Goal: Task Accomplishment & Management: Manage account settings

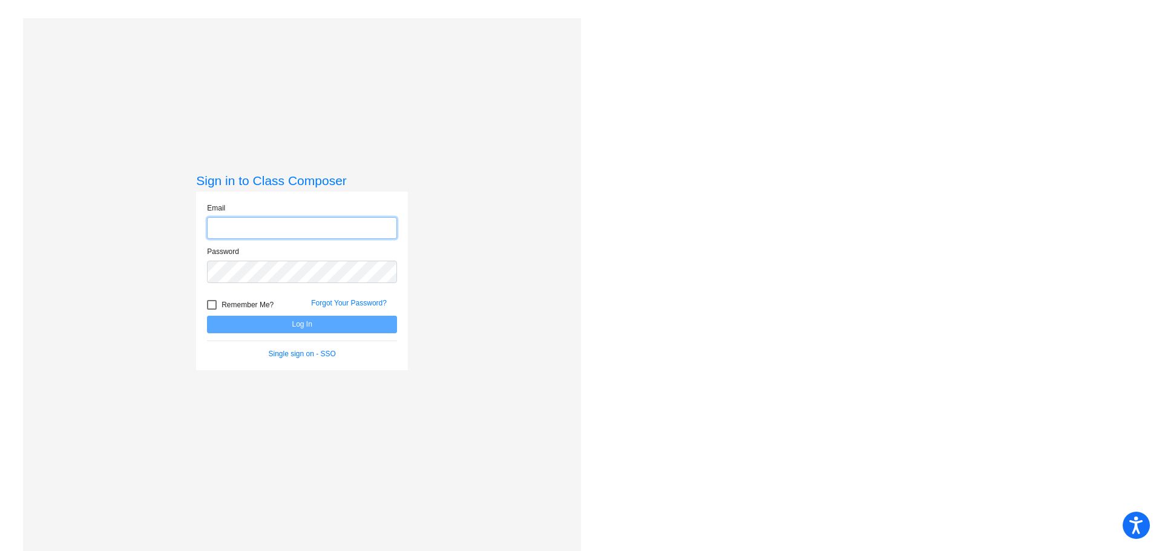
type input "[PERSON_NAME][EMAIL_ADDRESS][PERSON_NAME][DOMAIN_NAME]"
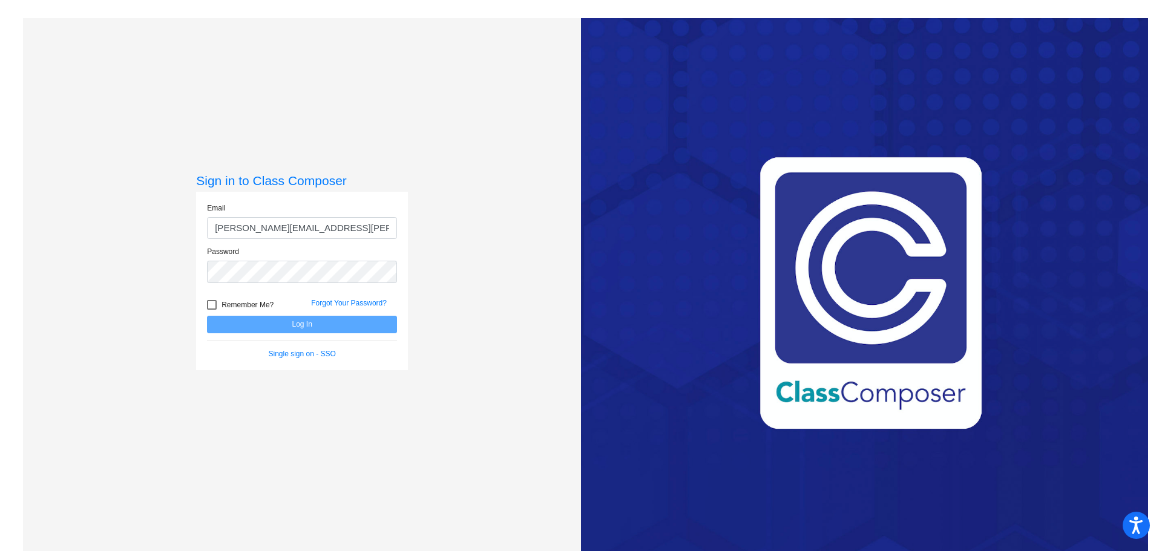
click at [217, 305] on label "Remember Me?" at bounding box center [240, 305] width 67 height 15
click at [212, 310] on input "Remember Me?" at bounding box center [211, 310] width 1 height 1
checkbox input "true"
click at [260, 330] on button "Log In" at bounding box center [302, 325] width 190 height 18
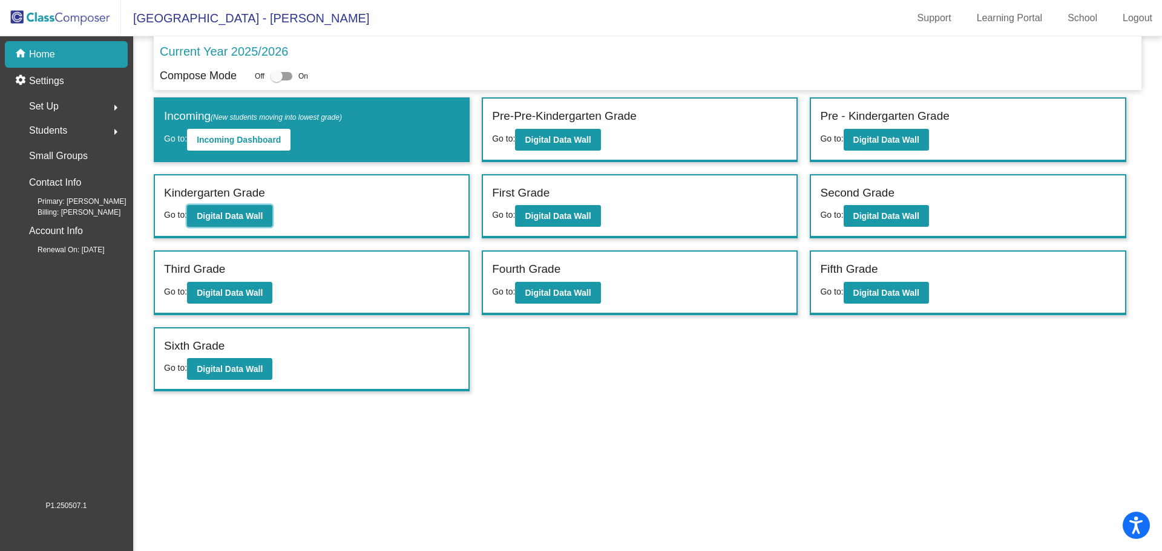
click at [220, 220] on b "Digital Data Wall" at bounding box center [230, 216] width 66 height 10
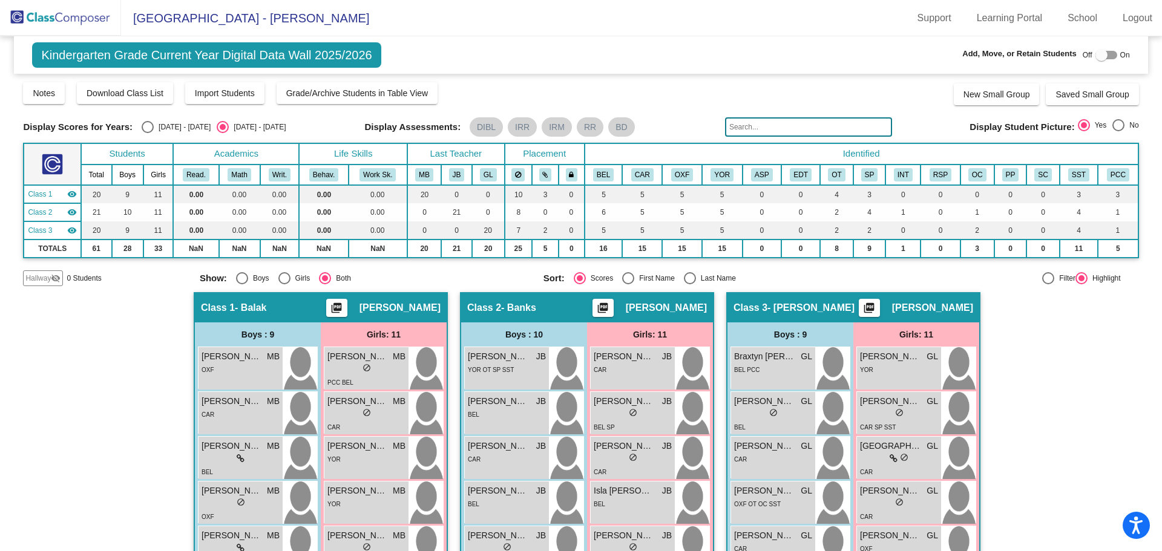
click at [1086, 19] on link "School" at bounding box center [1082, 17] width 49 height 19
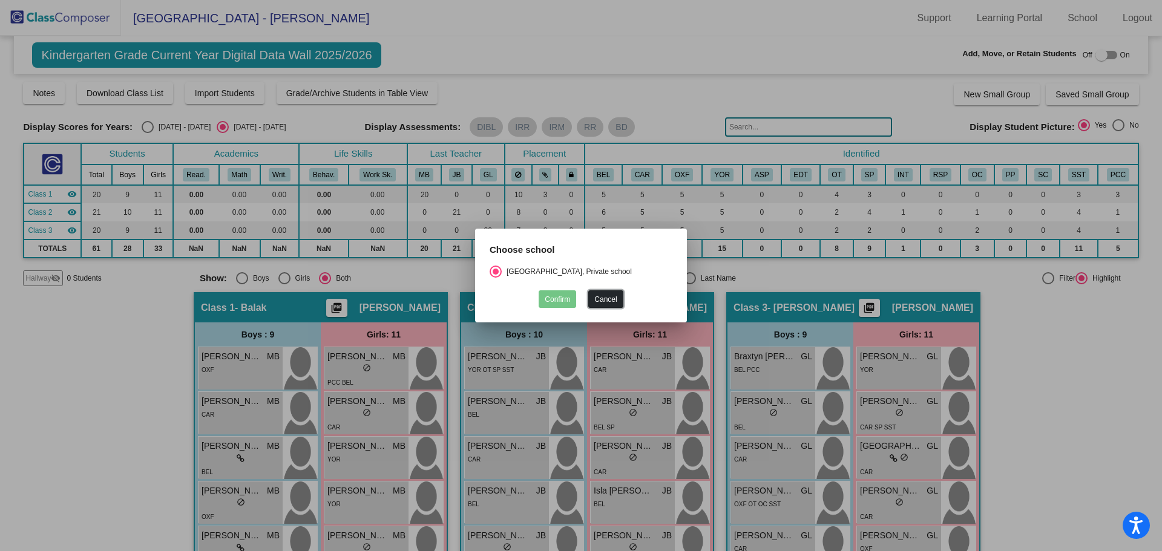
click at [608, 298] on button "Cancel" at bounding box center [605, 299] width 34 height 18
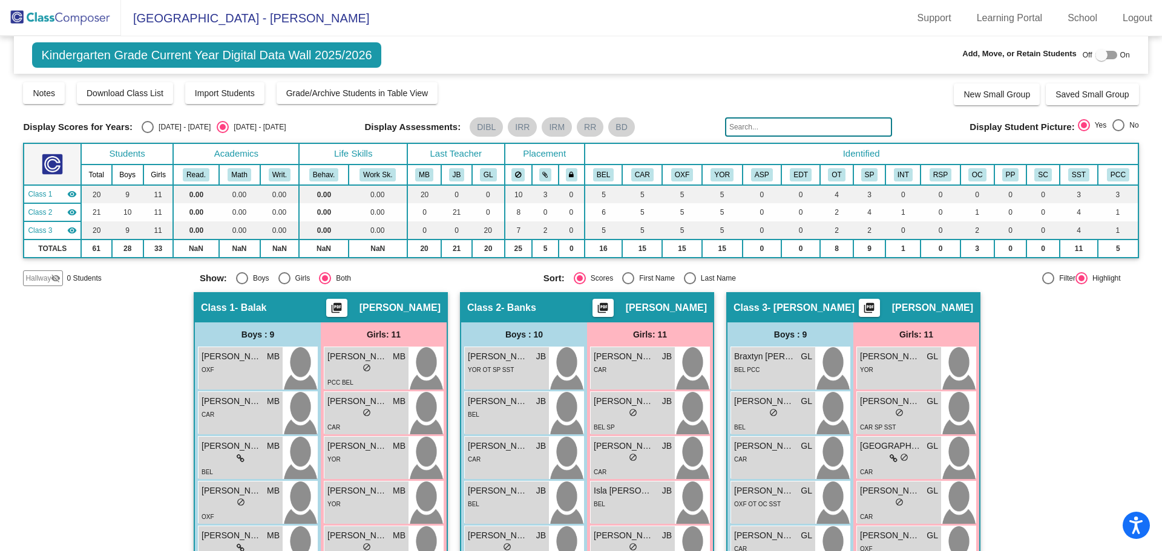
click at [81, 11] on img at bounding box center [60, 18] width 121 height 36
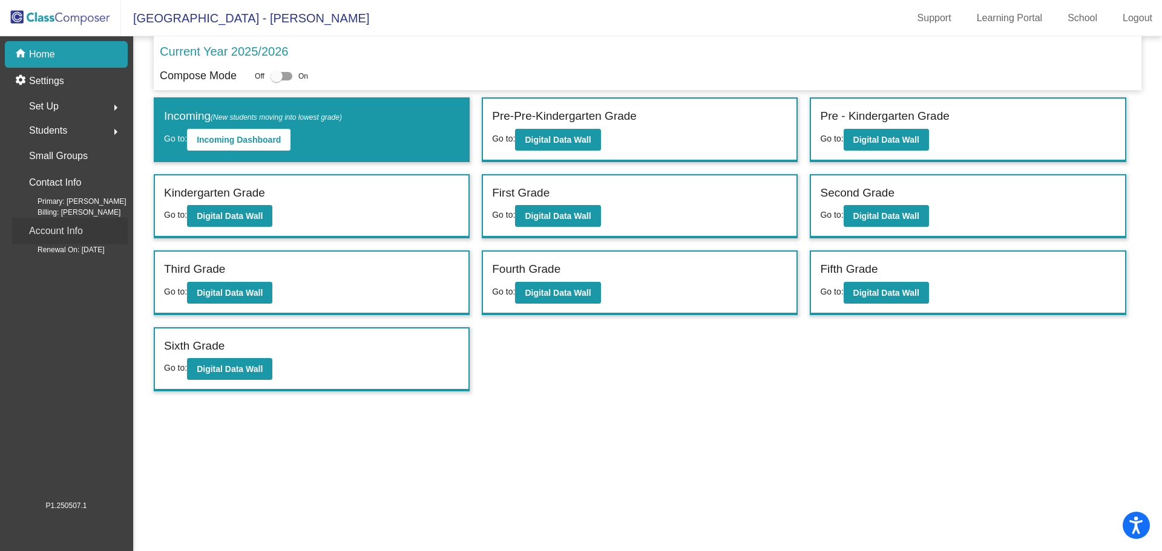
click at [44, 233] on p "Account Info" at bounding box center [56, 231] width 54 height 17
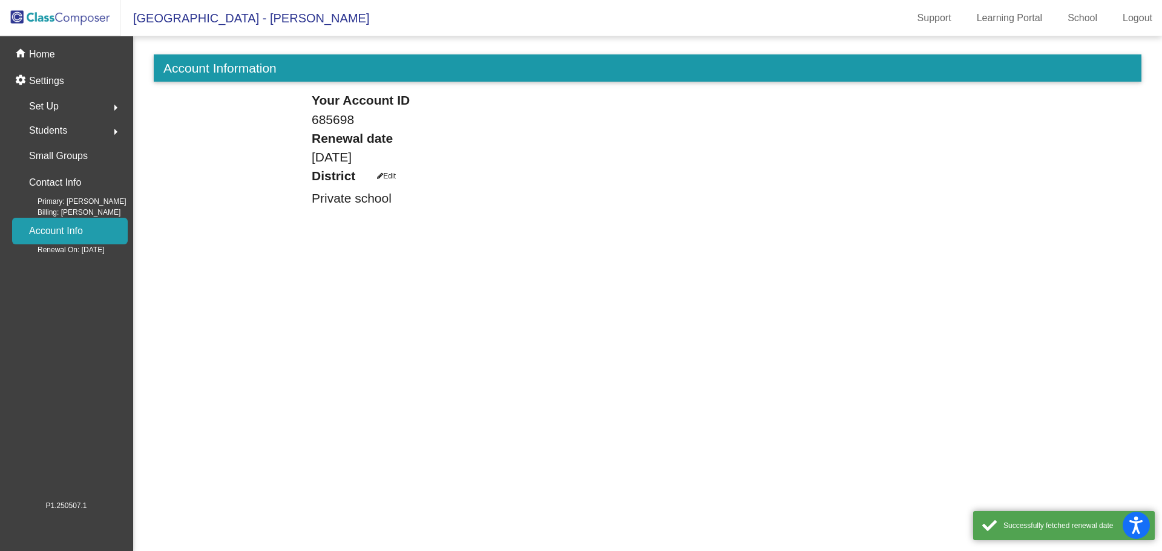
click at [64, 183] on p "Contact Info" at bounding box center [55, 182] width 52 height 17
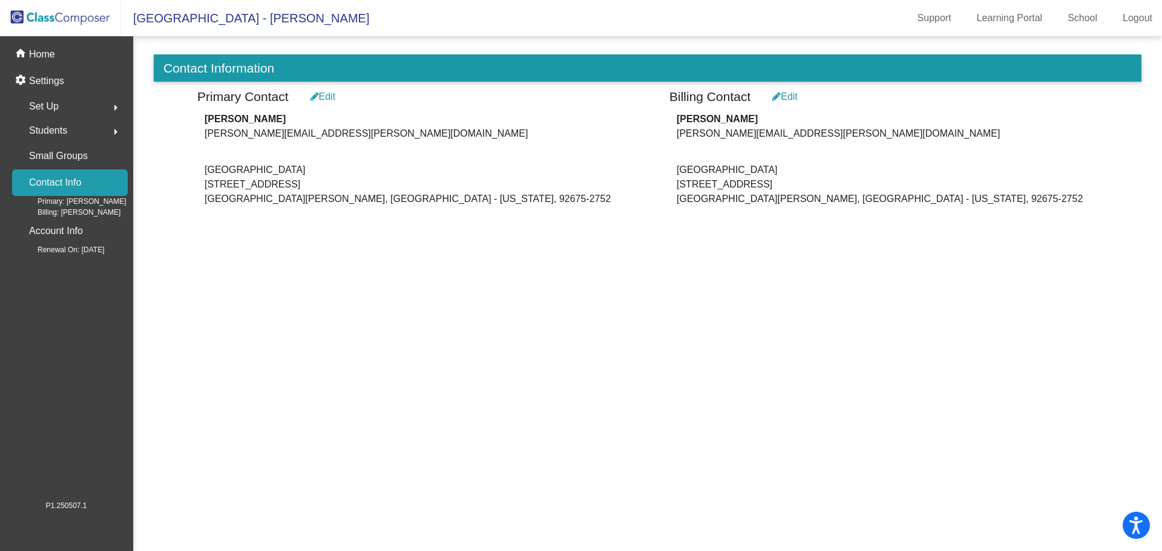
click at [56, 106] on span "Set Up" at bounding box center [44, 106] width 30 height 17
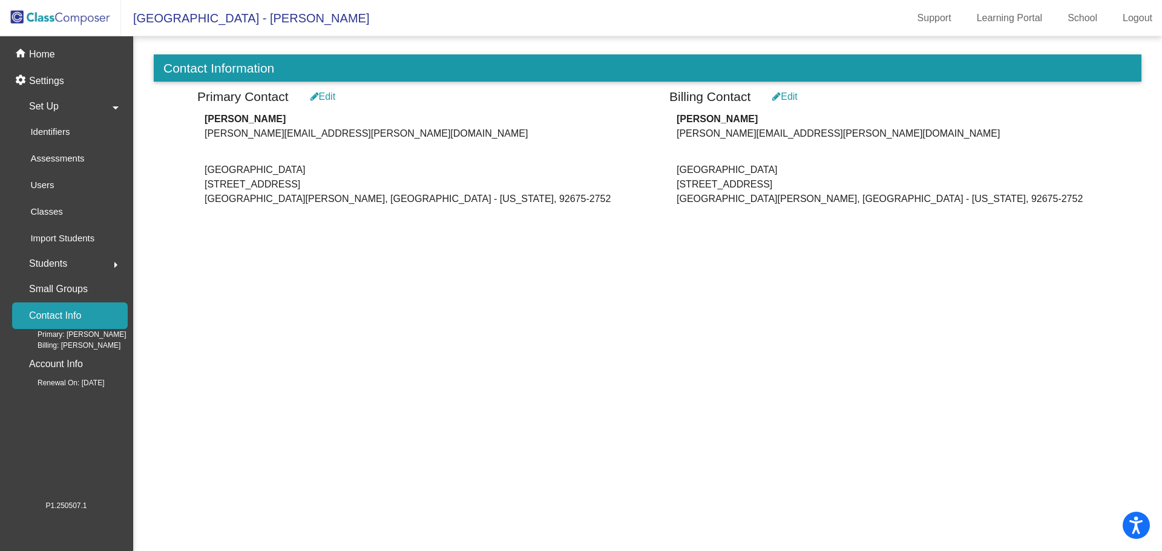
click at [42, 194] on div "Users" at bounding box center [38, 185] width 52 height 27
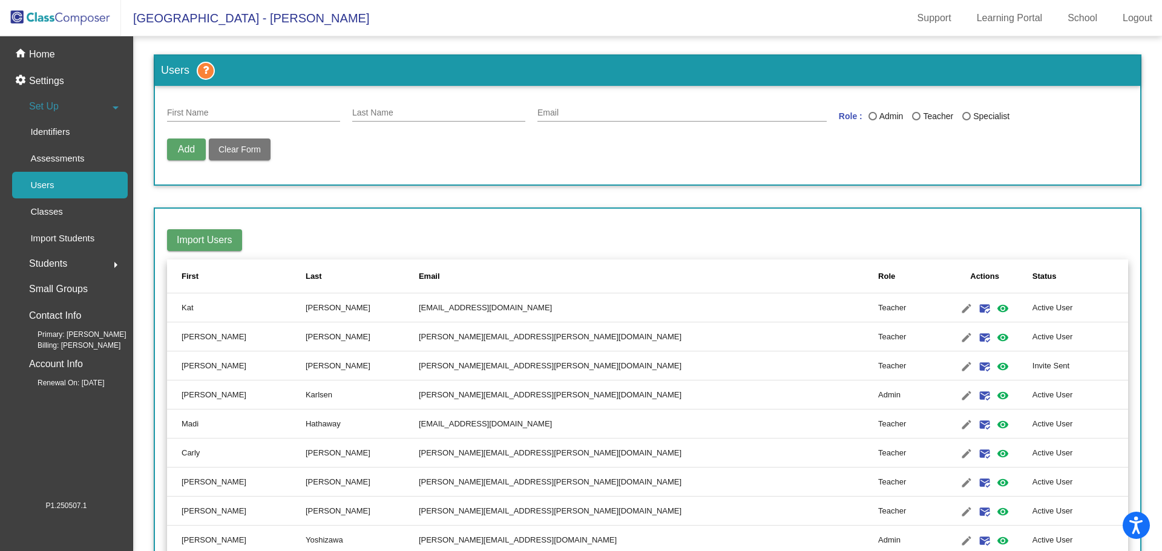
click at [234, 105] on div "First Name" at bounding box center [253, 110] width 173 height 24
type input "Stefania"
type input "[PERSON_NAME]"
type input "[PERSON_NAME][EMAIL_ADDRESS][DOMAIN_NAME]"
click at [870, 117] on div "Last Name" at bounding box center [872, 116] width 8 height 8
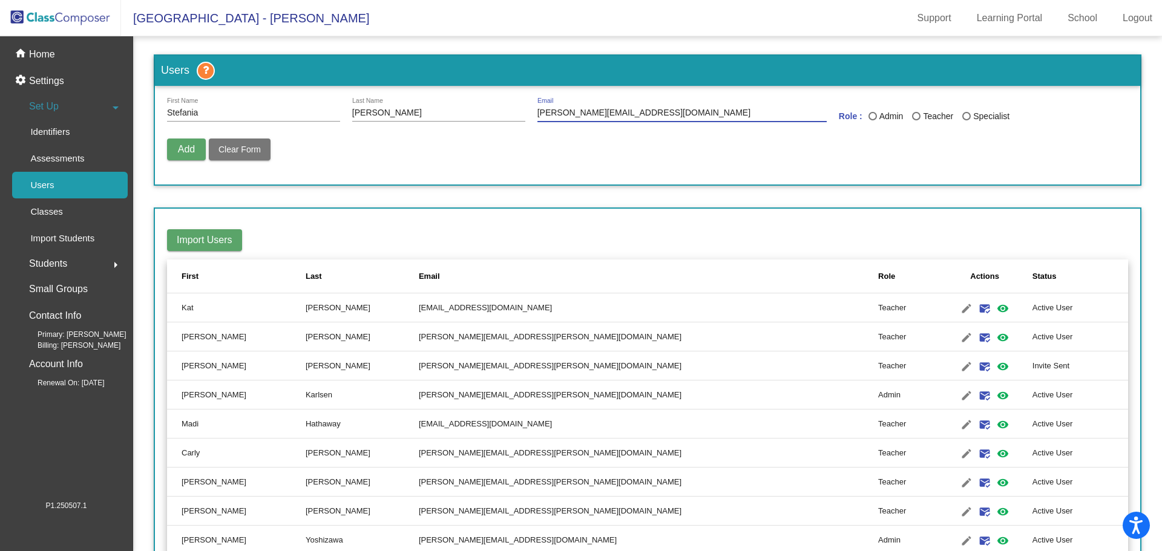
click at [872, 120] on input "Admin" at bounding box center [872, 120] width 1 height 1
radio input "true"
click at [197, 158] on button "Add" at bounding box center [186, 150] width 39 height 22
radio input "false"
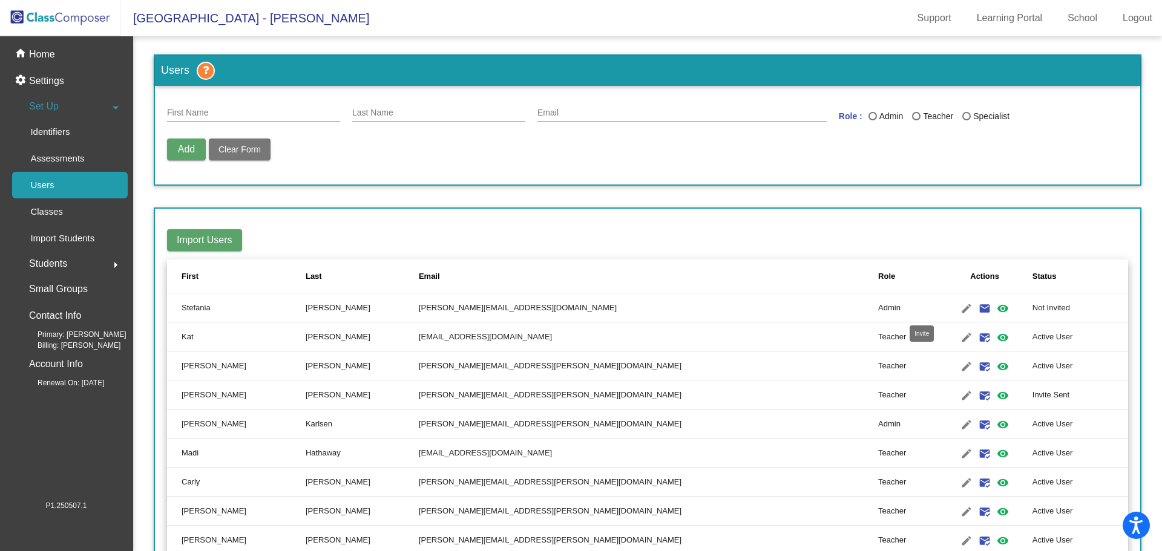
click at [977, 308] on mat-icon "email" at bounding box center [984, 308] width 15 height 15
click at [959, 308] on mat-icon "edit" at bounding box center [966, 308] width 15 height 15
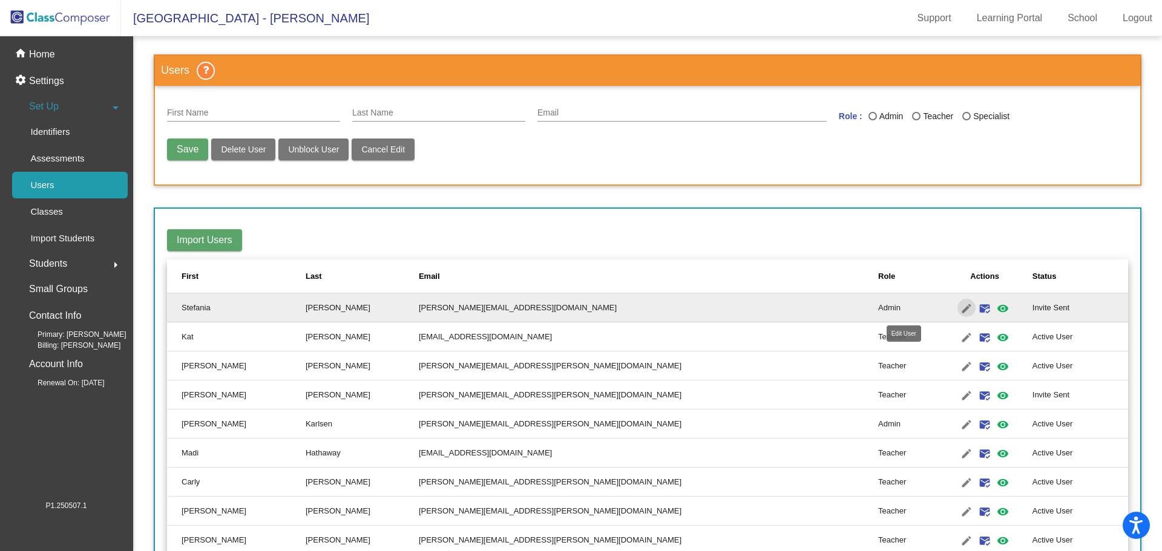
type input "Stefania"
type input "[PERSON_NAME]"
type input "[PERSON_NAME][EMAIL_ADDRESS][DOMAIN_NAME]"
radio input "true"
click at [995, 310] on mat-icon "visibility" at bounding box center [1002, 308] width 15 height 15
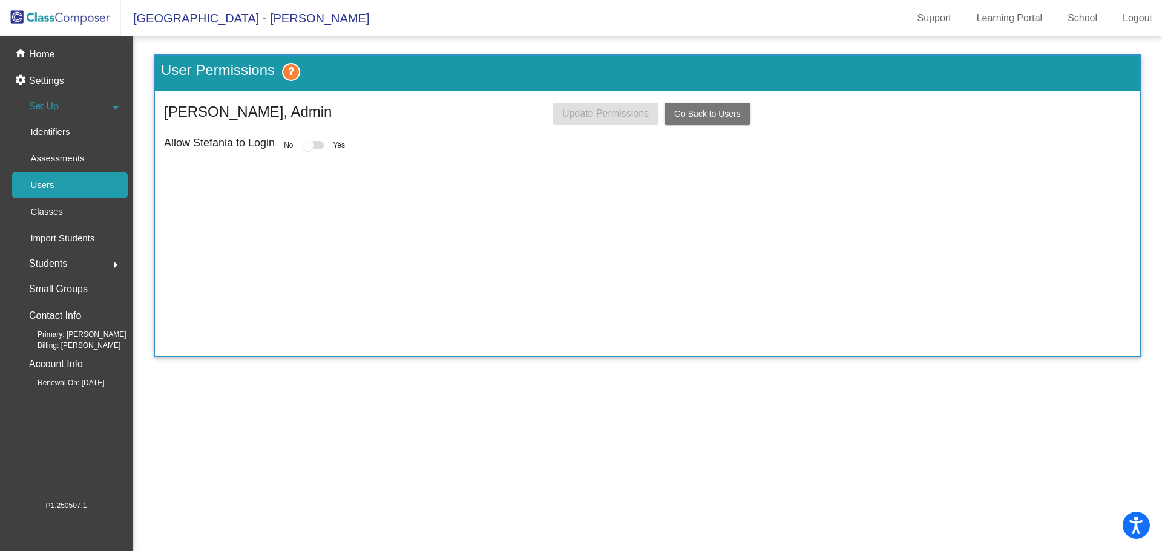
click at [303, 145] on div at bounding box center [308, 145] width 12 height 12
click at [697, 110] on span "Go Back to Users" at bounding box center [707, 114] width 67 height 10
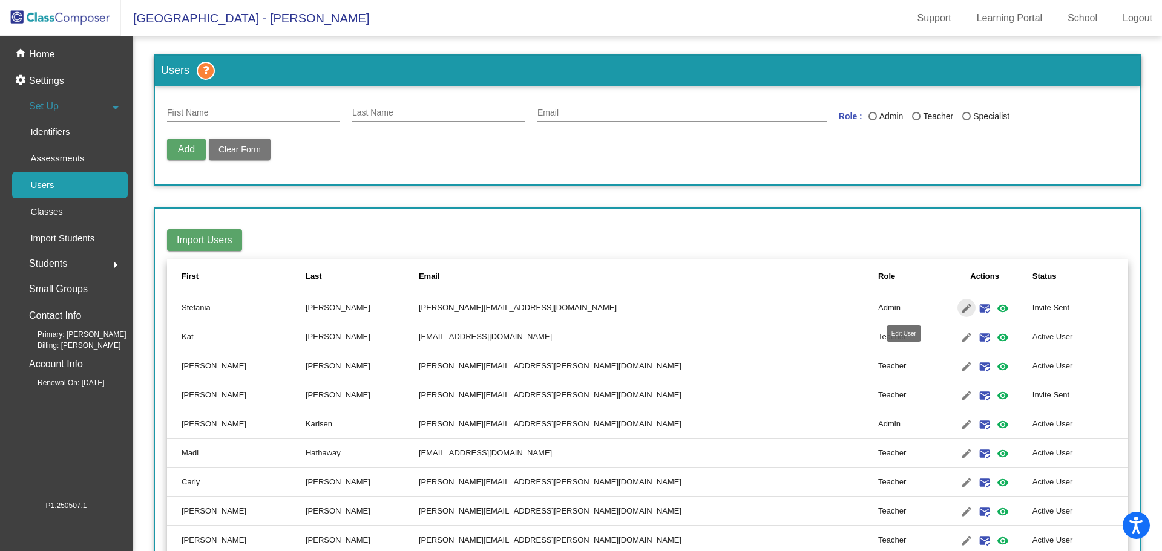
click at [959, 312] on mat-icon "edit" at bounding box center [966, 308] width 15 height 15
type input "Stefania"
type input "[PERSON_NAME]"
type input "[PERSON_NAME][EMAIL_ADDRESS][DOMAIN_NAME]"
radio input "true"
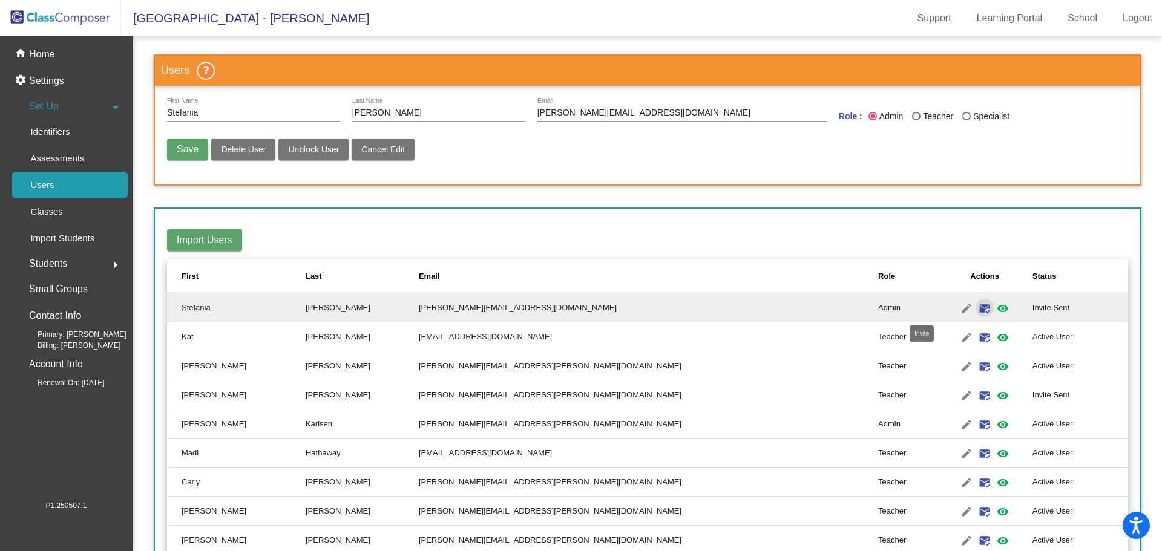
click at [977, 310] on mat-icon "mark_email_read" at bounding box center [984, 308] width 15 height 15
radio input "false"
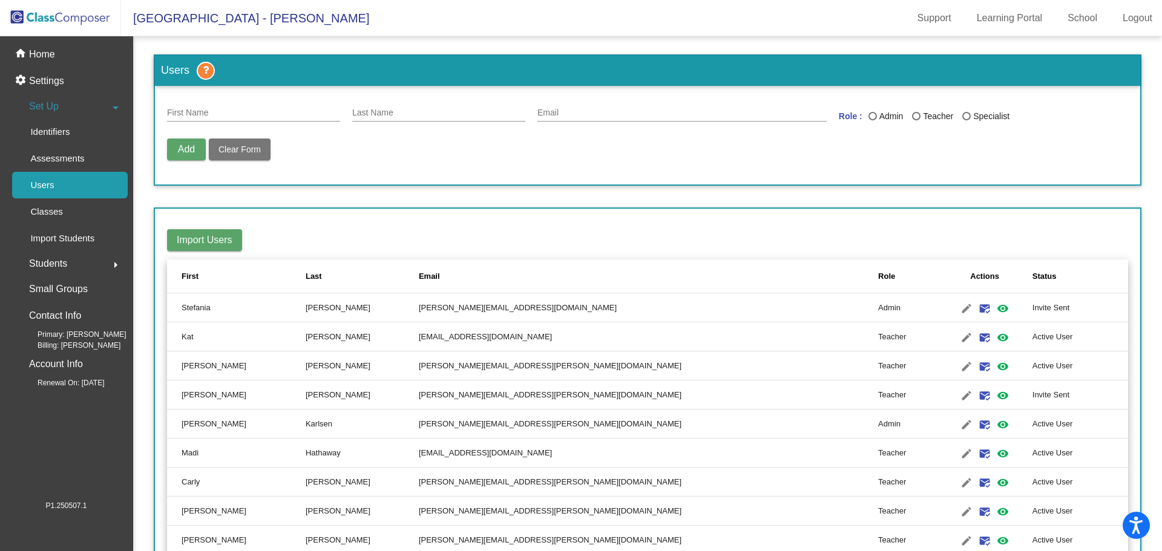
click at [1131, 21] on link "Logout" at bounding box center [1137, 17] width 49 height 19
